Goal: Check status

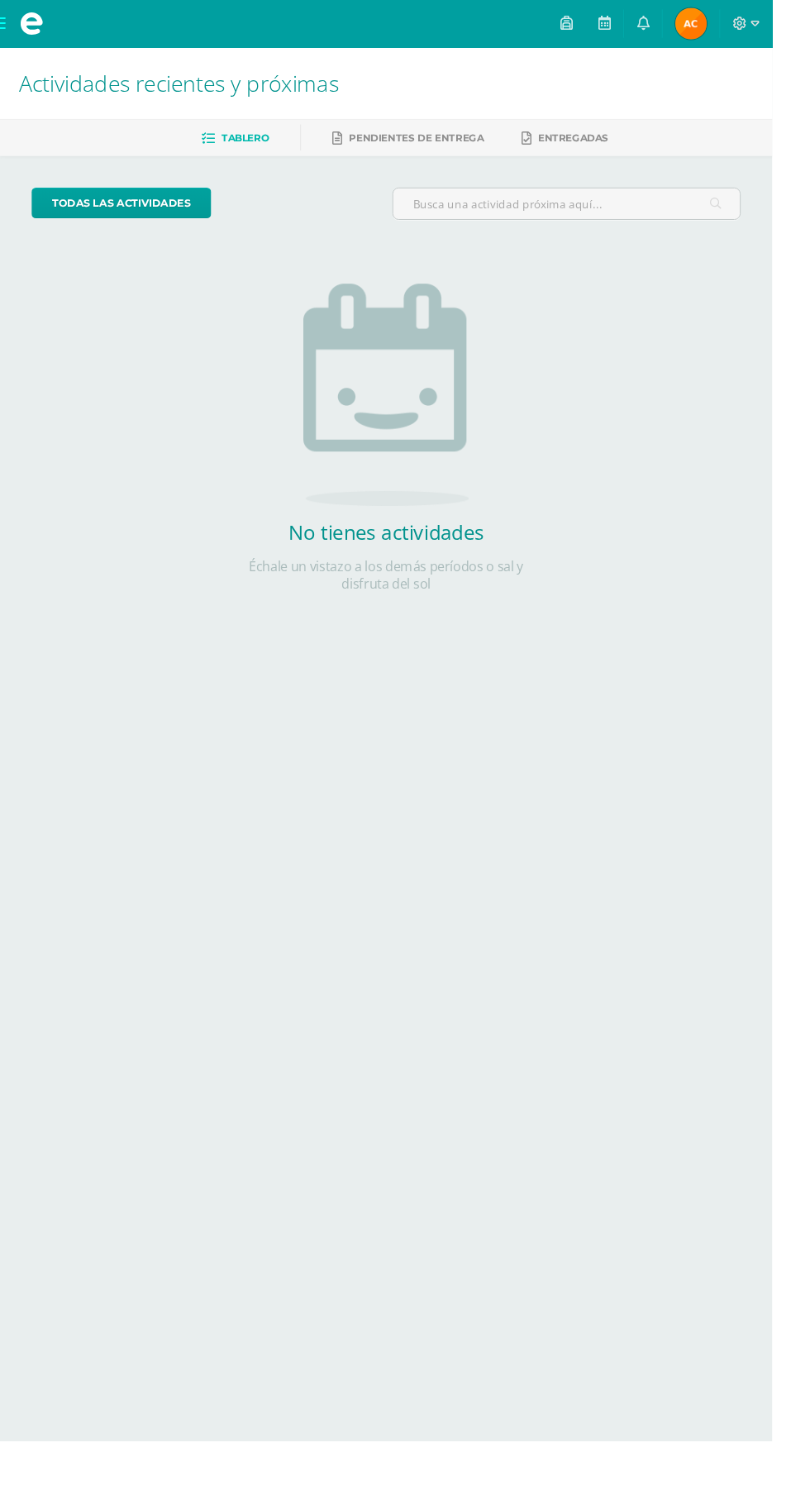
click at [695, 25] on link at bounding box center [674, 25] width 39 height 50
click at [643, 665] on div "todas las Actividades No tienes actividades Échale un vistazo a los demás perío…" at bounding box center [405, 420] width 810 height 511
click at [745, 24] on span "Alma Emilia Mi Perfil" at bounding box center [725, 25] width 39 height 33
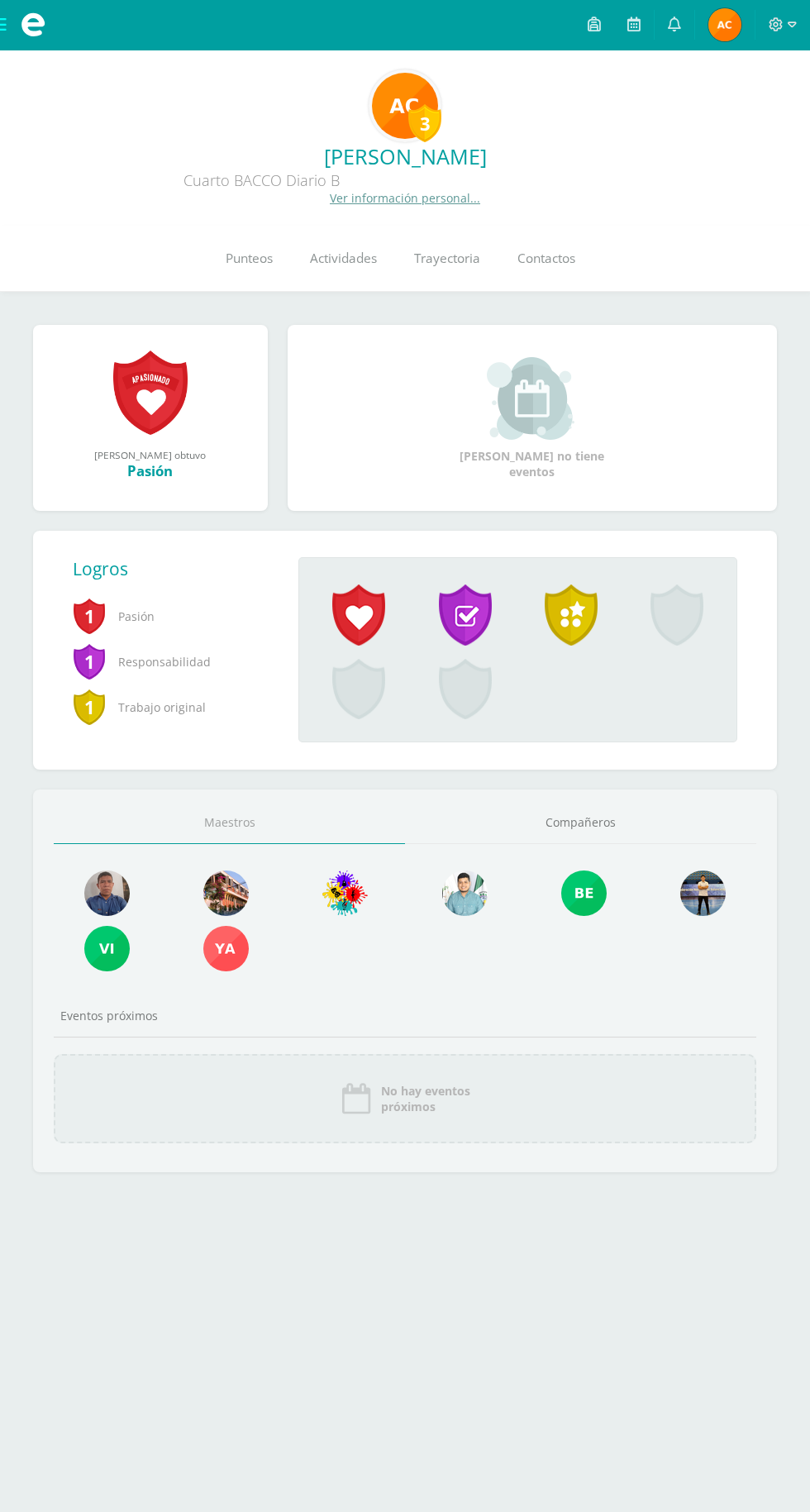
click at [266, 251] on link "Punteos" at bounding box center [249, 258] width 84 height 66
